Goal: Task Accomplishment & Management: Manage account settings

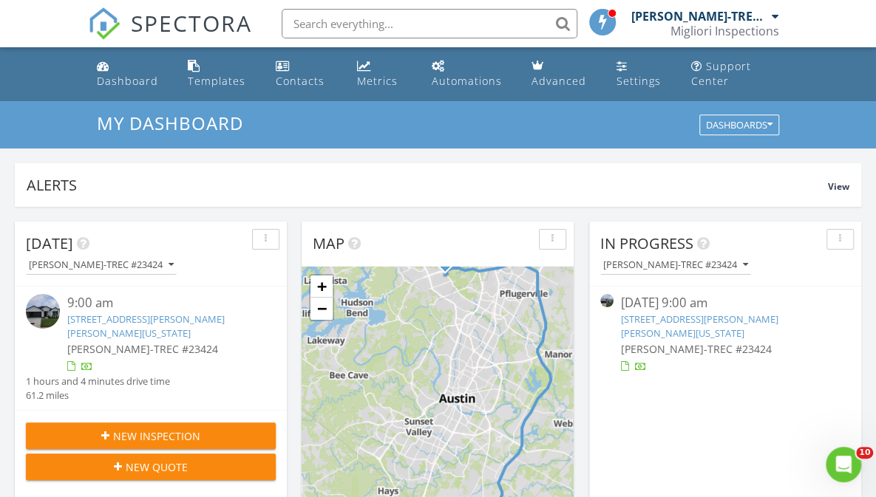
click at [659, 319] on link "439 Hodges St, Maxwell, Texas 78656" at bounding box center [699, 326] width 157 height 27
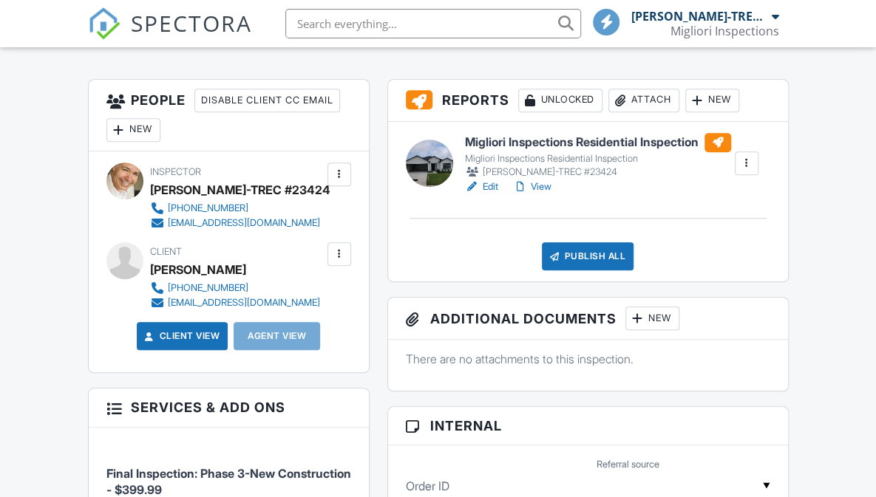
click at [545, 193] on link "View" at bounding box center [532, 187] width 38 height 15
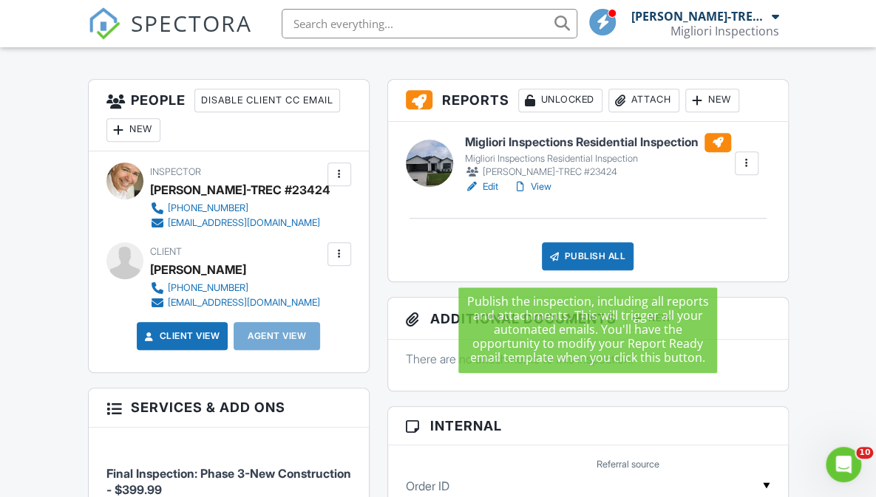
click at [579, 261] on div "Publish All" at bounding box center [588, 256] width 92 height 28
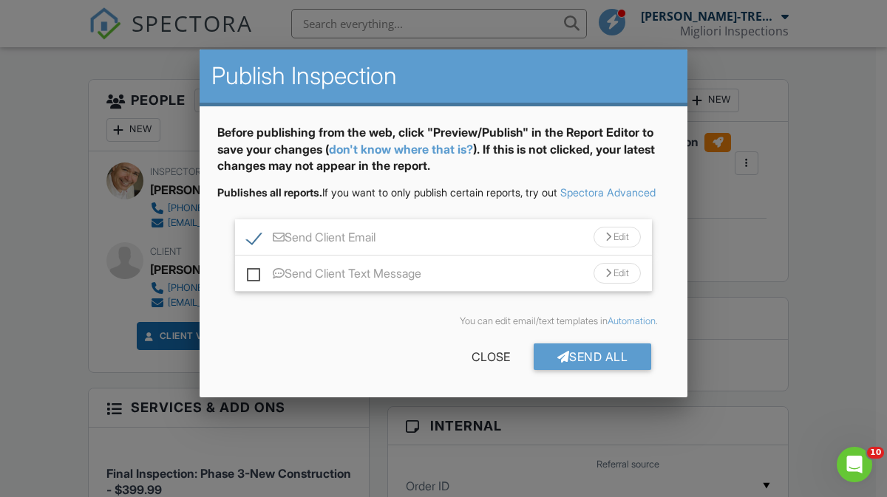
click at [569, 363] on div "Send All" at bounding box center [592, 357] width 118 height 27
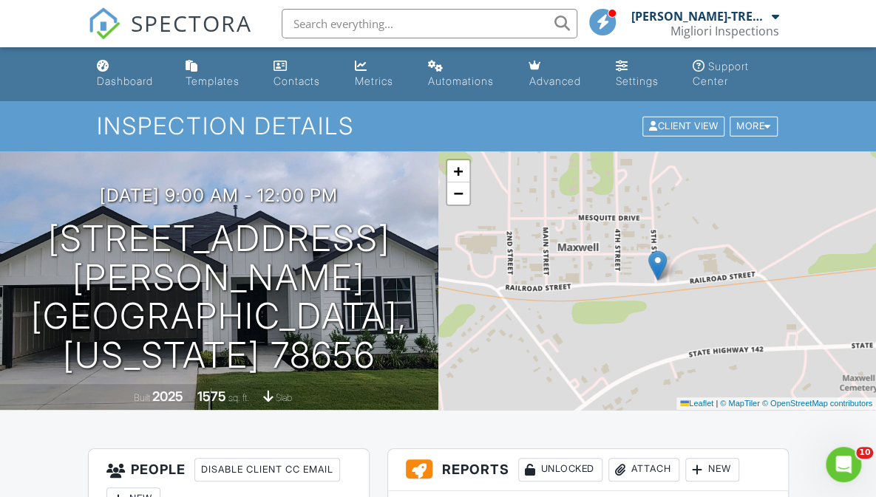
click at [111, 80] on div "Dashboard" at bounding box center [125, 81] width 56 height 13
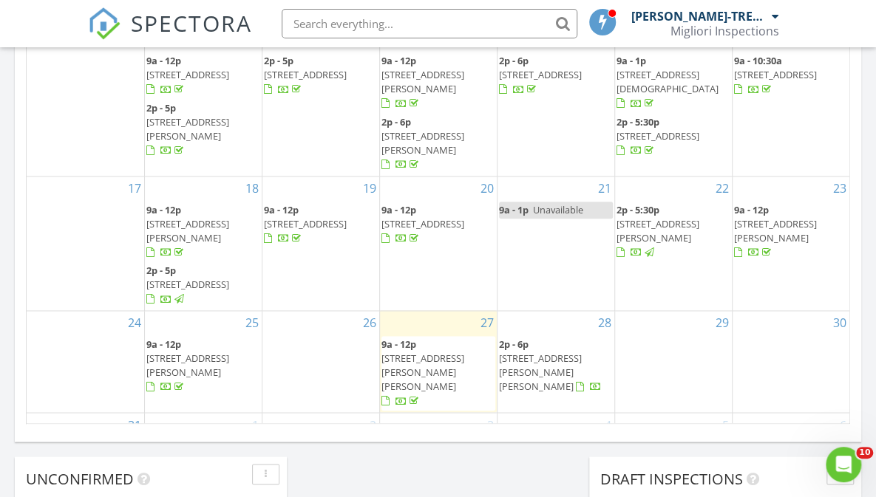
scroll to position [887, 0]
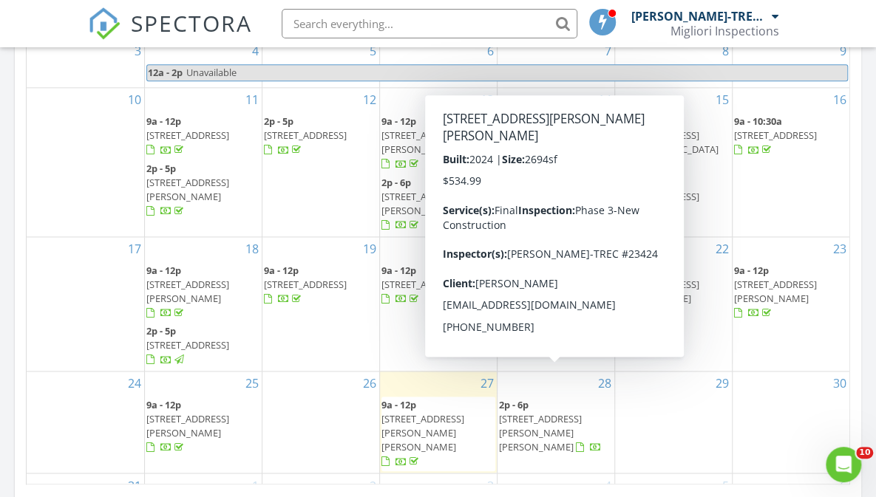
click at [547, 412] on span "137 King Haakon Bay Dr, Kyle 78640" at bounding box center [540, 432] width 83 height 41
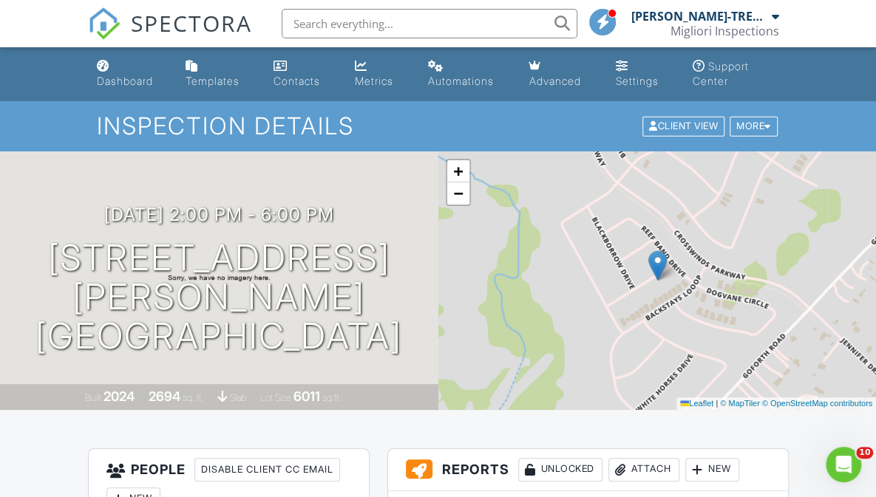
click at [145, 78] on div "Dashboard" at bounding box center [125, 81] width 56 height 13
